Goal: Transaction & Acquisition: Purchase product/service

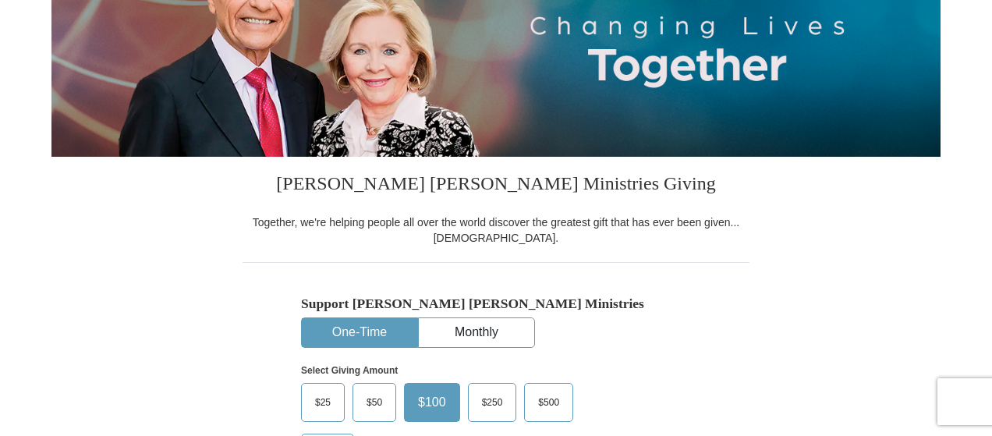
scroll to position [468, 0]
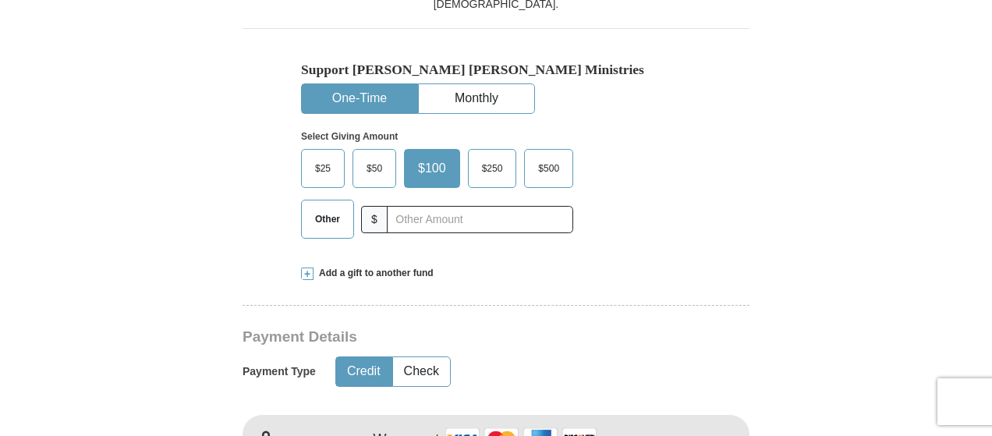
click at [335, 89] on button "One-Time" at bounding box center [359, 98] width 115 height 29
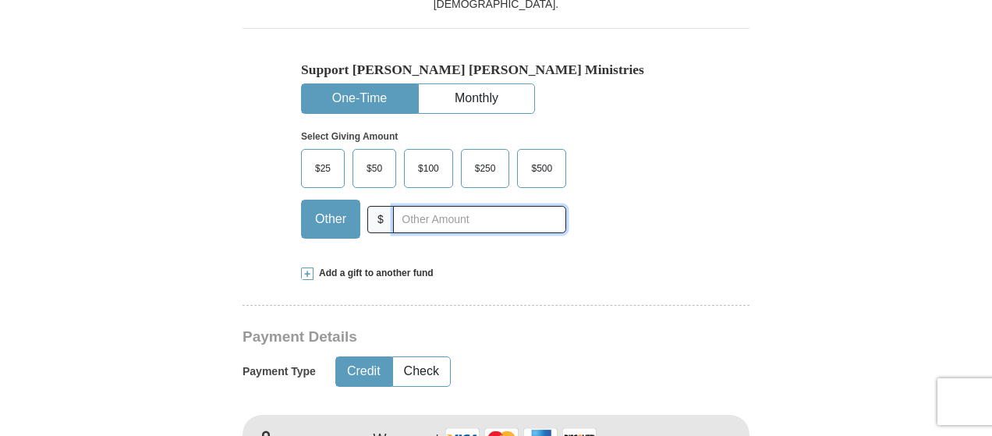
click at [402, 219] on input "text" at bounding box center [479, 219] width 173 height 27
type input "4000"
click at [736, 182] on div "Support [PERSON_NAME] [PERSON_NAME] Ministries One-Time Monthly Select Giving A…" at bounding box center [496, 139] width 507 height 222
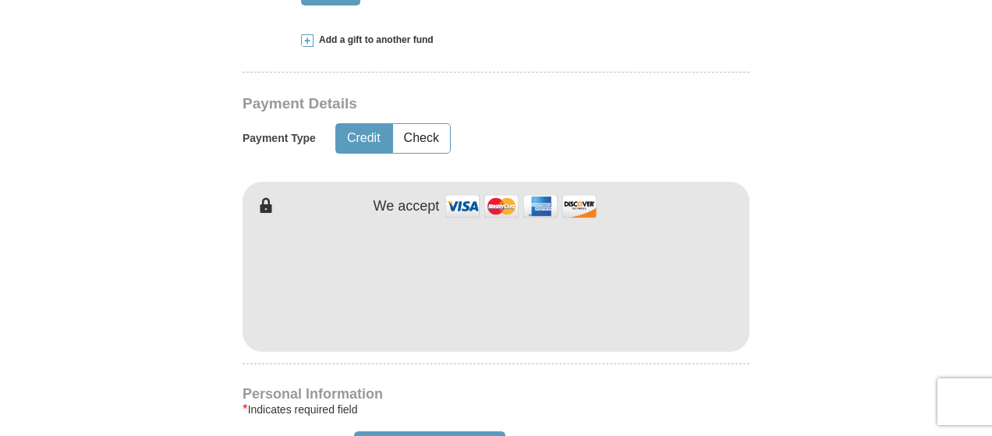
scroll to position [702, 0]
click at [409, 136] on button "Check" at bounding box center [421, 137] width 57 height 29
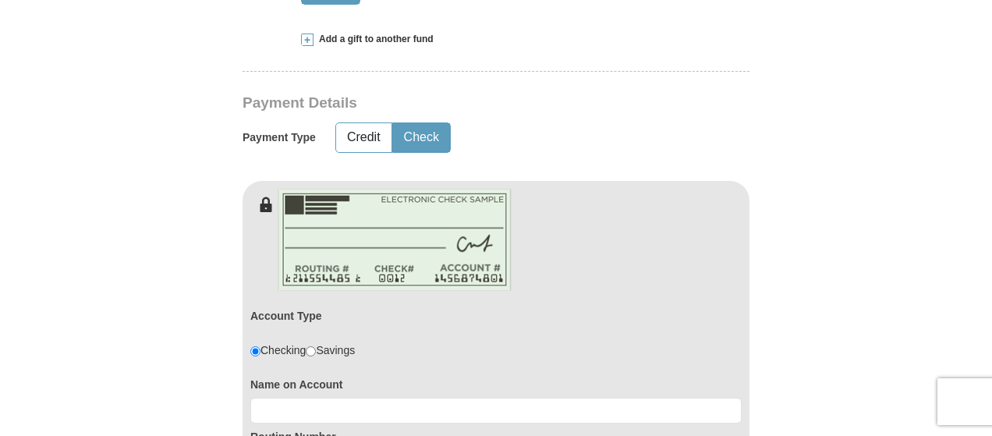
scroll to position [936, 0]
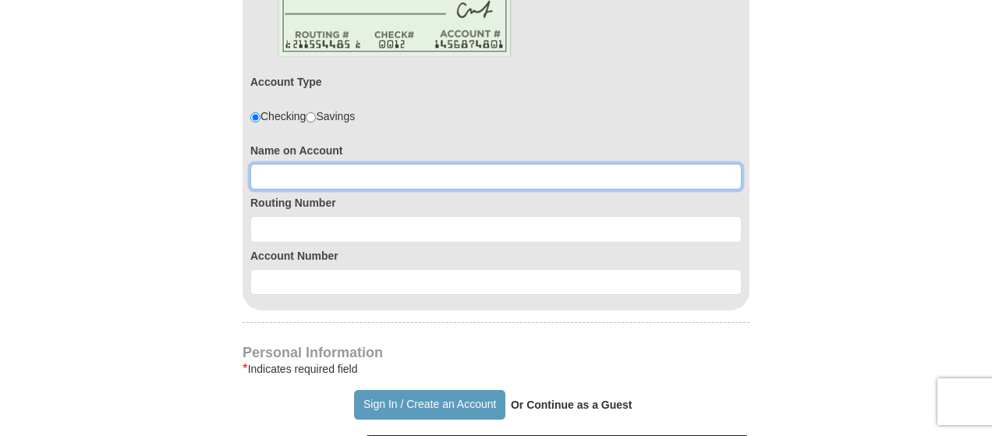
click at [278, 177] on input at bounding box center [495, 177] width 491 height 27
type input ","
type input "Mega Praise Ministries"
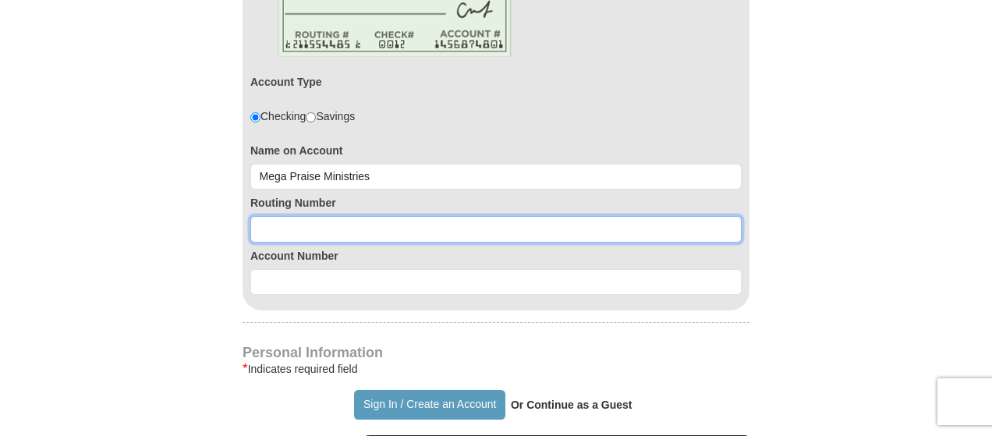
click at [279, 235] on input at bounding box center [495, 229] width 491 height 27
type input "122000247"
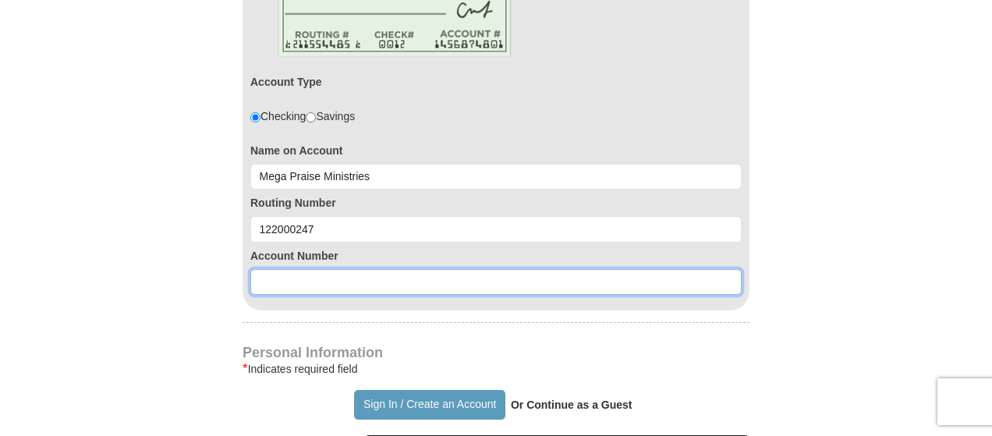
click at [272, 274] on input at bounding box center [495, 282] width 491 height 27
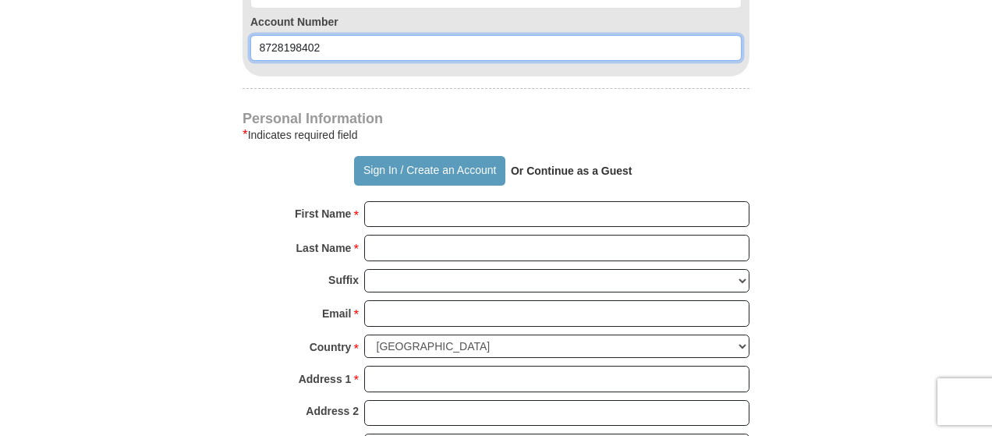
type input "8728198402"
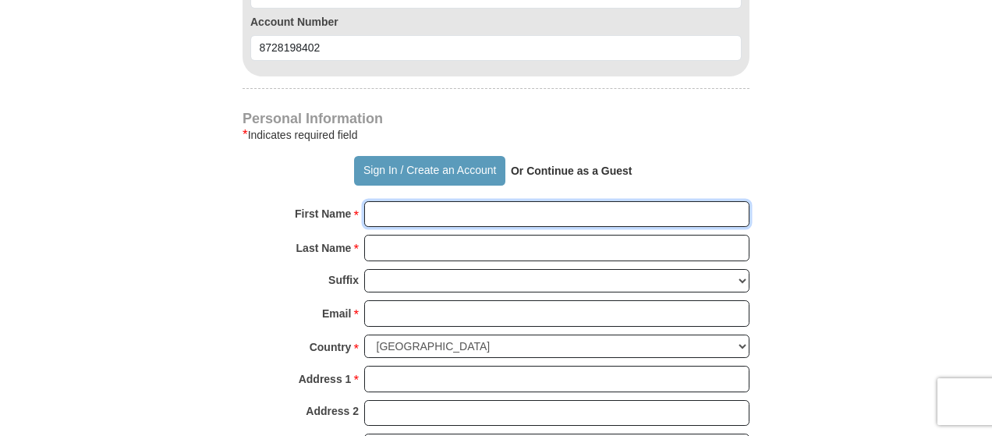
click at [388, 208] on input "First Name *" at bounding box center [556, 214] width 385 height 27
type input "[PERSON_NAME]"
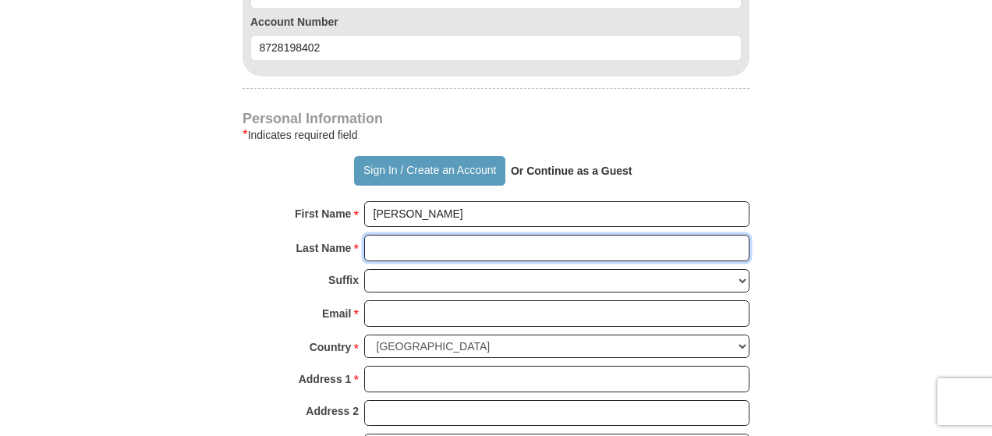
type input "[PERSON_NAME]"
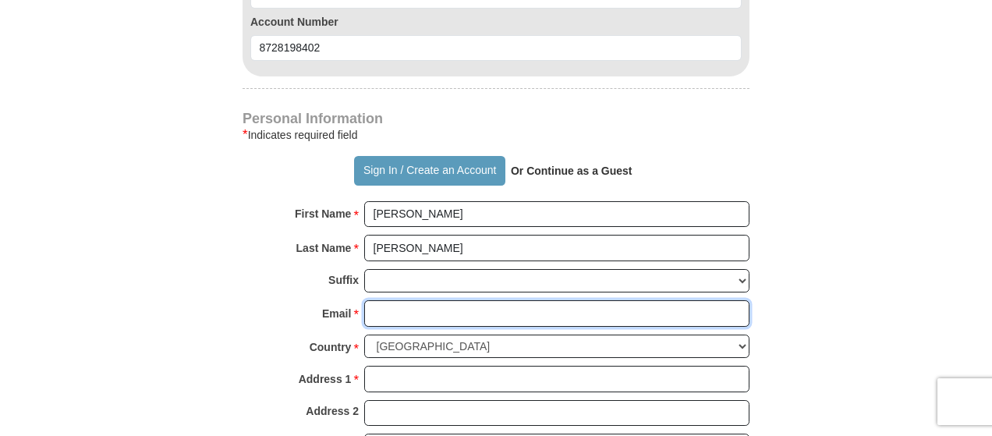
type input "[EMAIL_ADDRESS][DOMAIN_NAME]"
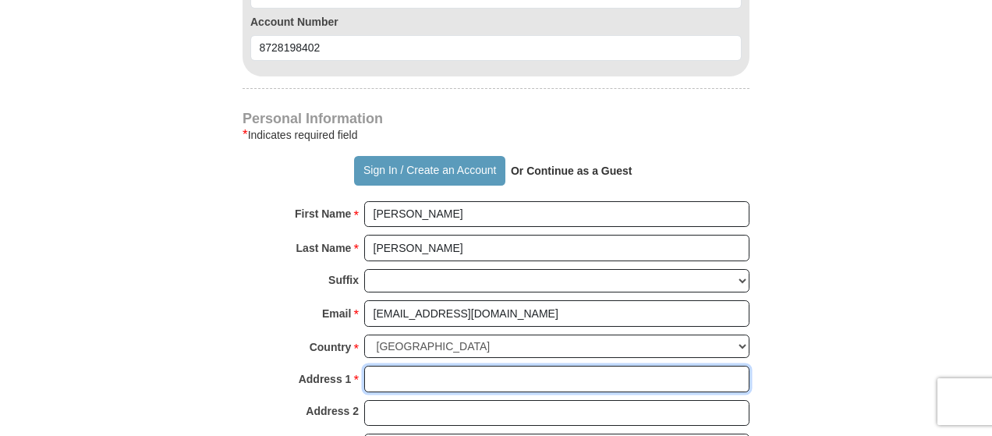
type input "[STREET_ADDRESS]"
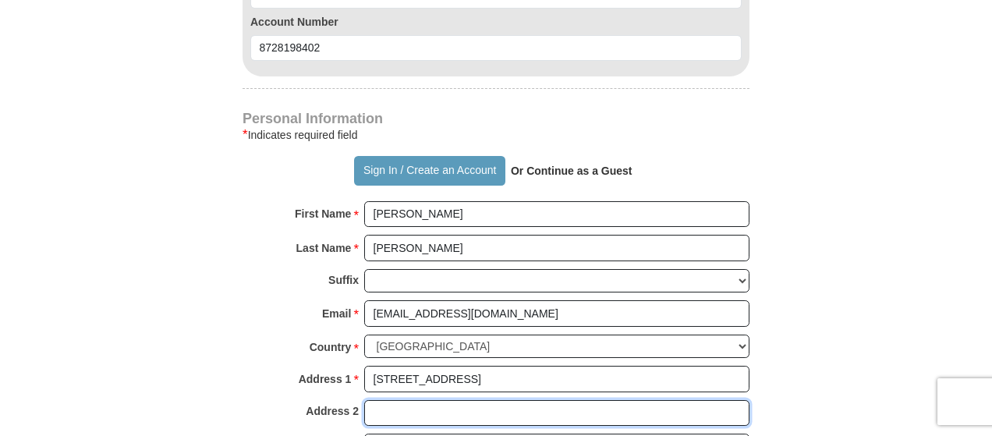
type input "Suite 642"
type input "[GEOGRAPHIC_DATA][PERSON_NAME]"
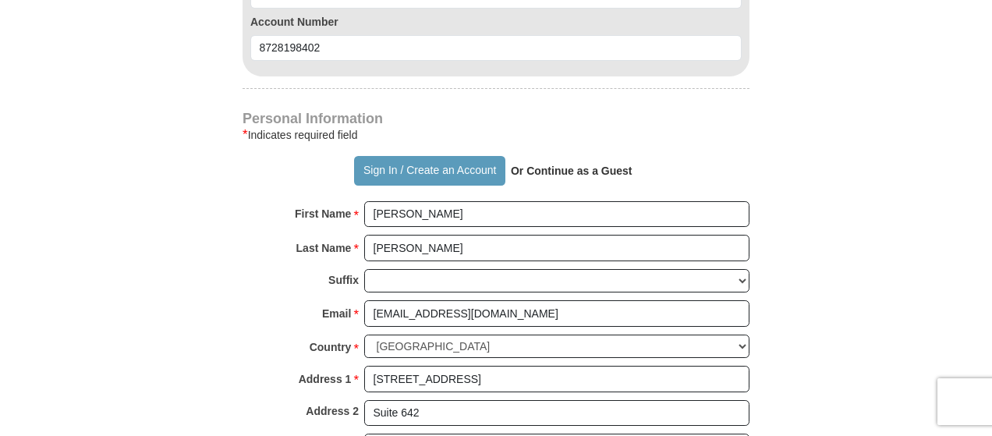
select select "CA"
type input "90403"
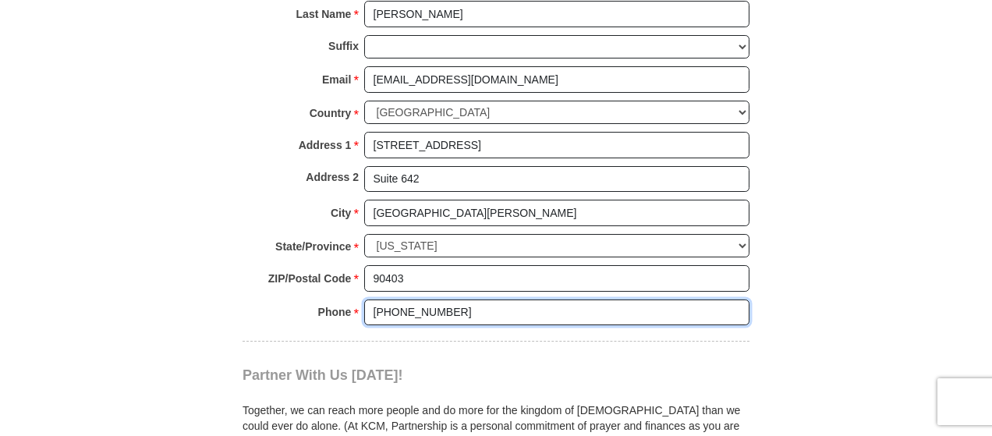
click at [394, 302] on input "[PHONE_NUMBER]" at bounding box center [556, 312] width 385 height 27
type input "3105021173"
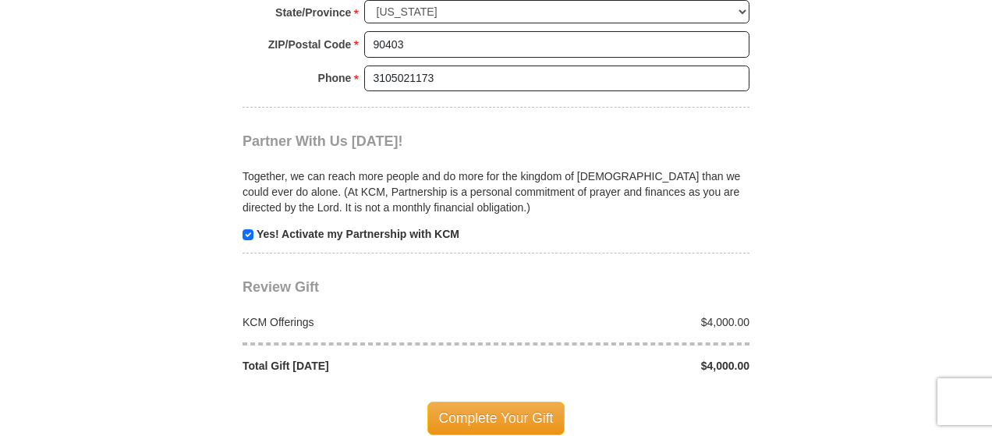
scroll to position [1872, 0]
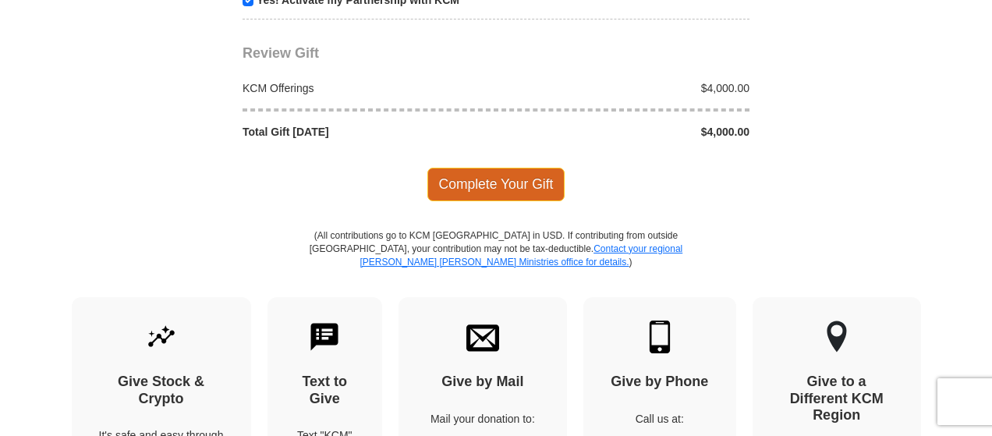
click at [512, 176] on span "Complete Your Gift" at bounding box center [496, 184] width 138 height 33
